Goal: Task Accomplishment & Management: Manage account settings

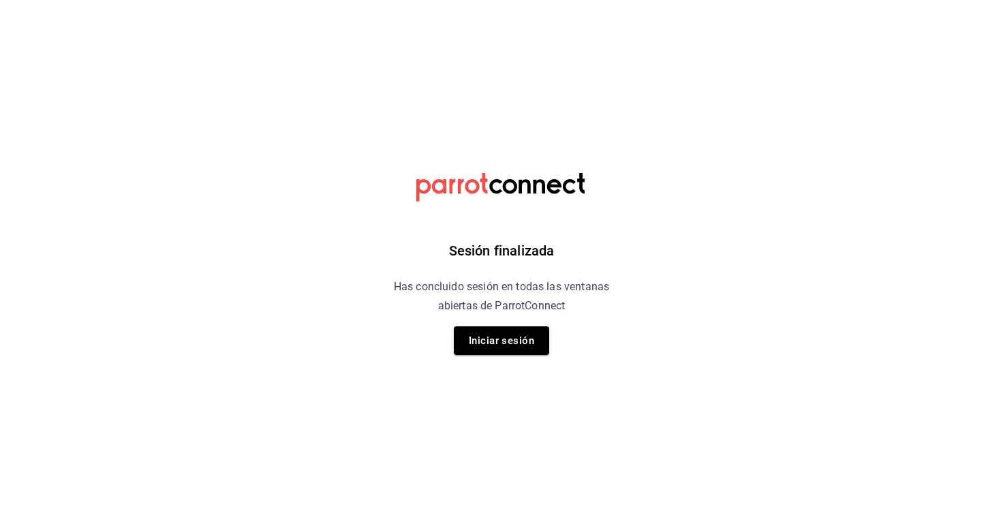
click at [508, 356] on div "Sesión finalizada Has concluido sesión en todas las ventanas abiertas de Parrot…" at bounding box center [502, 264] width 344 height 528
click at [503, 337] on button "Iniciar sesión" at bounding box center [501, 340] width 95 height 29
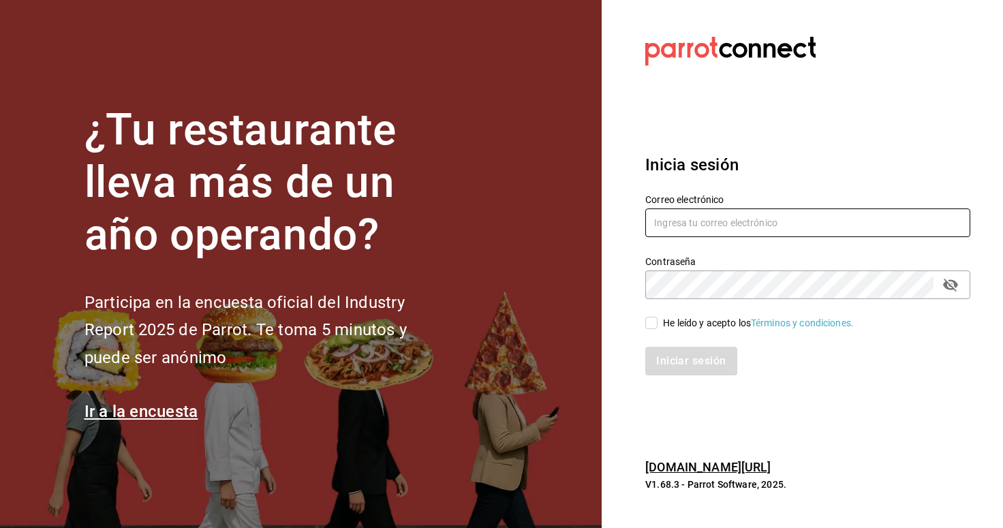
click at [696, 230] on input "text" at bounding box center [807, 223] width 325 height 29
type input "Sukhothaimx@gmail.com"
click at [657, 320] on input "He leído y acepto los Términos y condiciones." at bounding box center [651, 323] width 12 height 12
checkbox input "true"
click at [656, 346] on div "Iniciar sesión" at bounding box center [799, 352] width 341 height 45
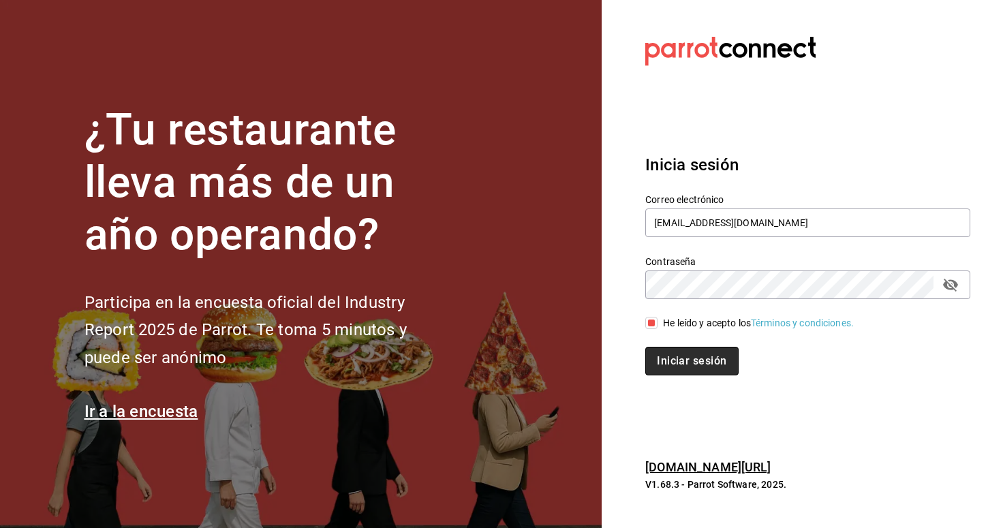
click at [662, 363] on button "Iniciar sesión" at bounding box center [691, 361] width 93 height 29
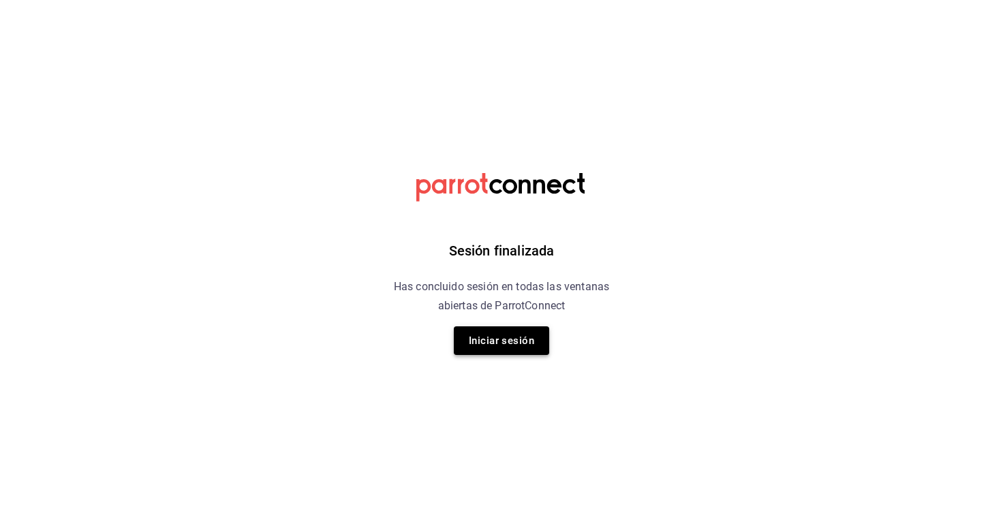
click at [468, 352] on button "Iniciar sesión" at bounding box center [501, 340] width 95 height 29
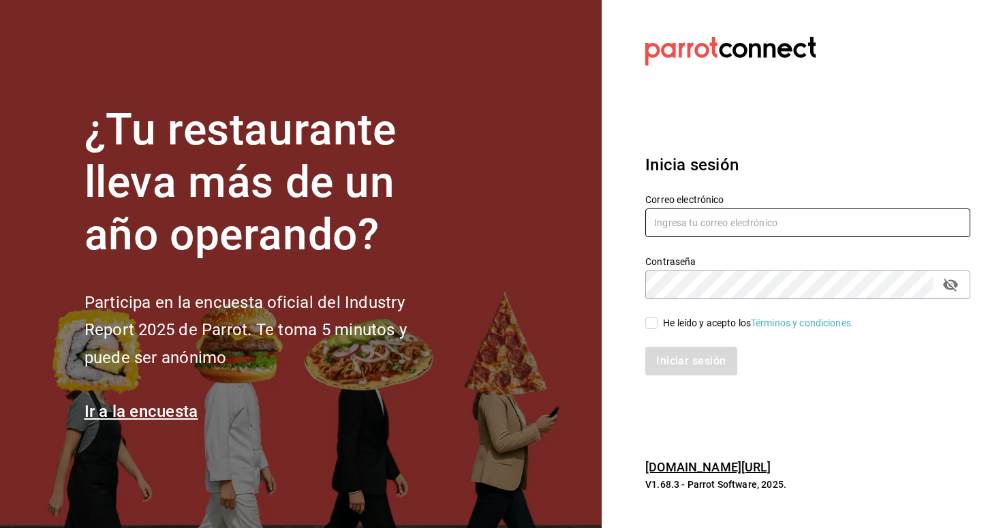
click at [696, 225] on input "text" at bounding box center [807, 223] width 325 height 29
type input "Sukhothaimx@gmail.com"
click at [655, 326] on input "He leído y acepto los Términos y condiciones." at bounding box center [651, 323] width 12 height 12
checkbox input "true"
click at [662, 365] on button "Iniciar sesión" at bounding box center [690, 361] width 91 height 29
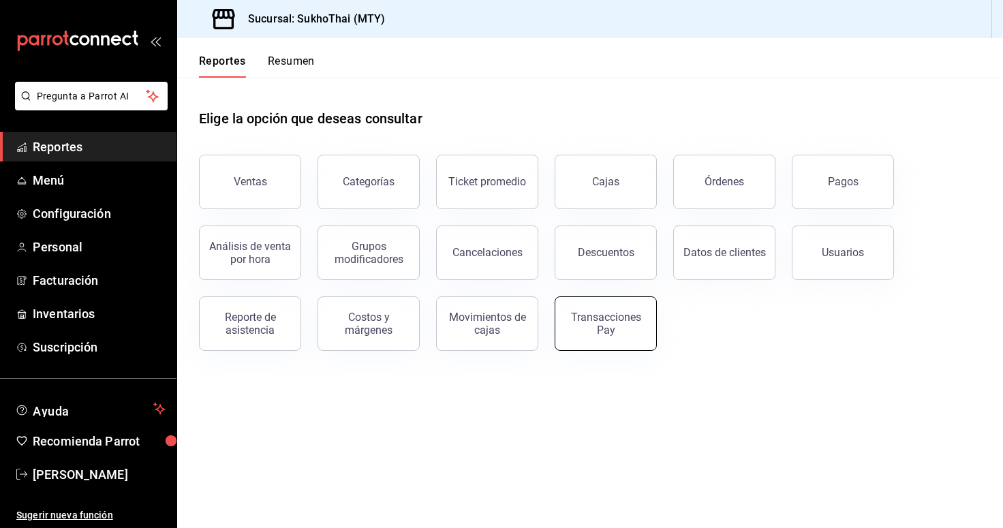
click at [600, 322] on div "Transacciones Pay" at bounding box center [606, 324] width 84 height 26
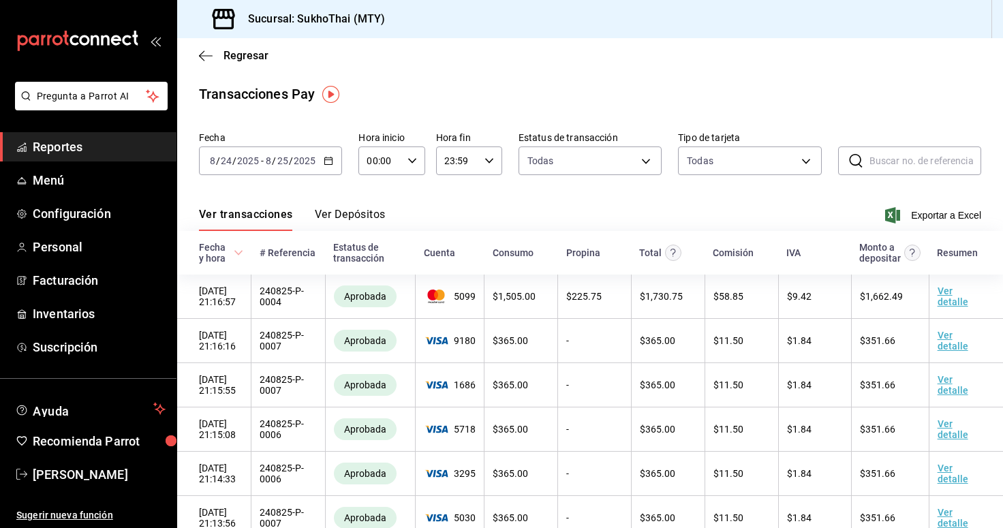
click at [345, 219] on button "Ver Depósitos" at bounding box center [350, 219] width 71 height 23
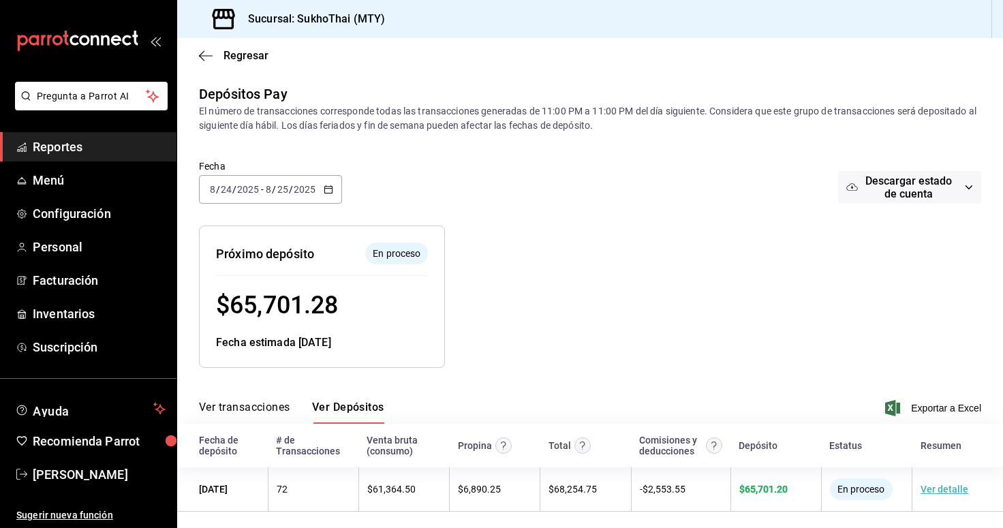
scroll to position [7, 0]
